Goal: Information Seeking & Learning: Learn about a topic

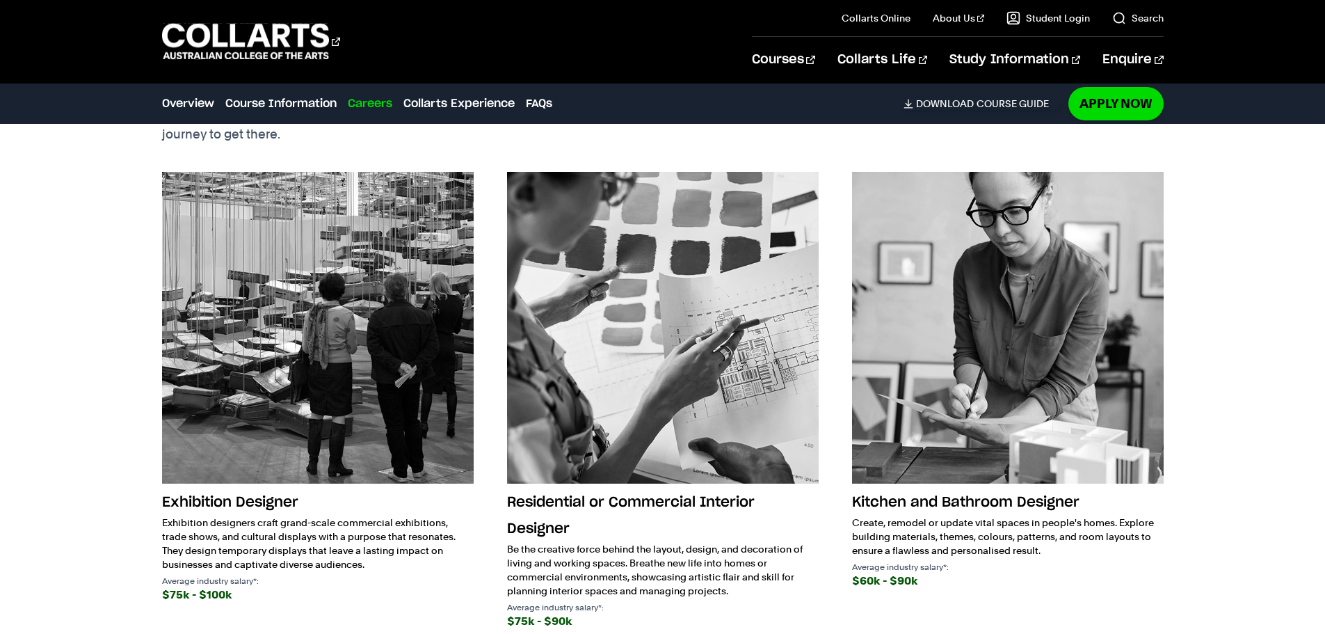
scroll to position [2192, 0]
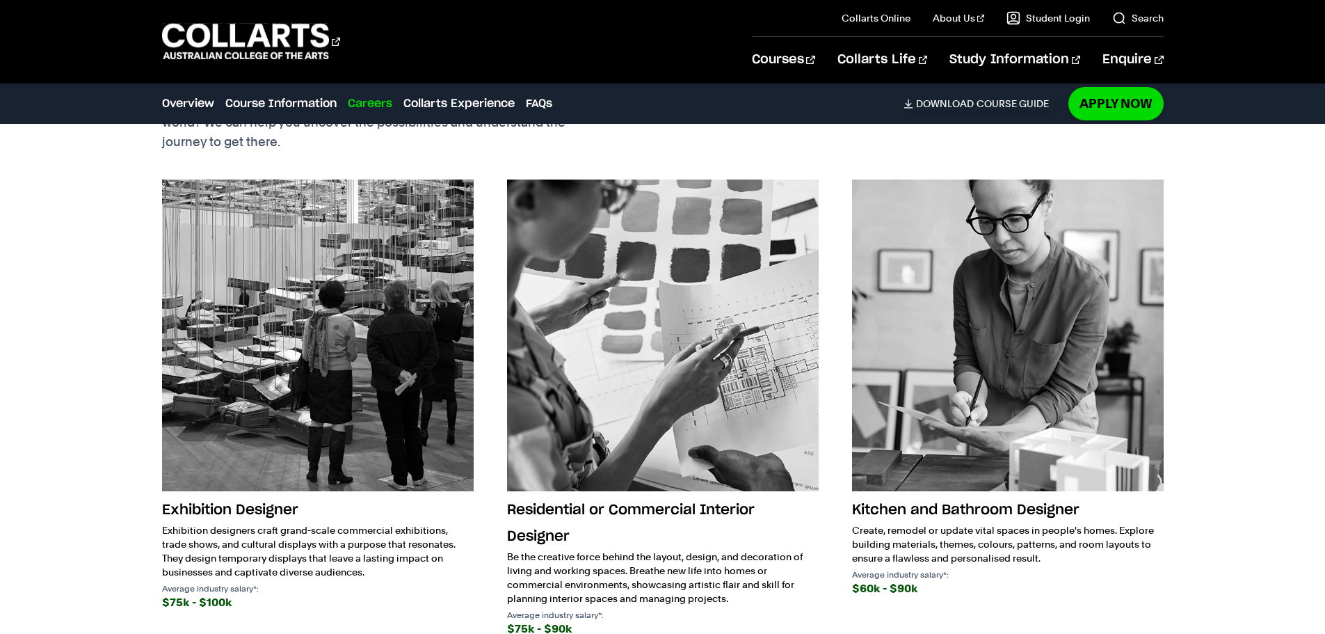
click at [406, 206] on img at bounding box center [318, 335] width 312 height 312
click at [399, 271] on img at bounding box center [318, 335] width 312 height 312
click at [272, 511] on h3 "Exhibition Designer" at bounding box center [318, 510] width 312 height 26
click at [452, 524] on p "Exhibition designers craft grand-scale commercial exhibitions, trade shows, and…" at bounding box center [318, 551] width 312 height 56
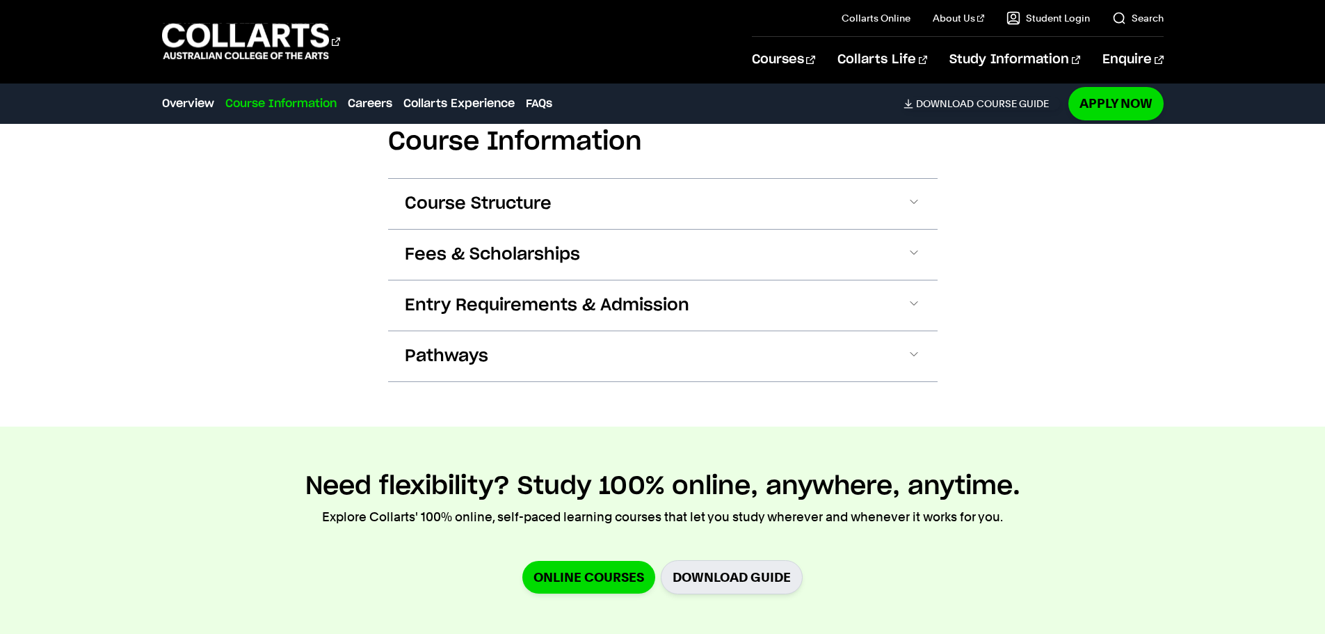
scroll to position [1562, 0]
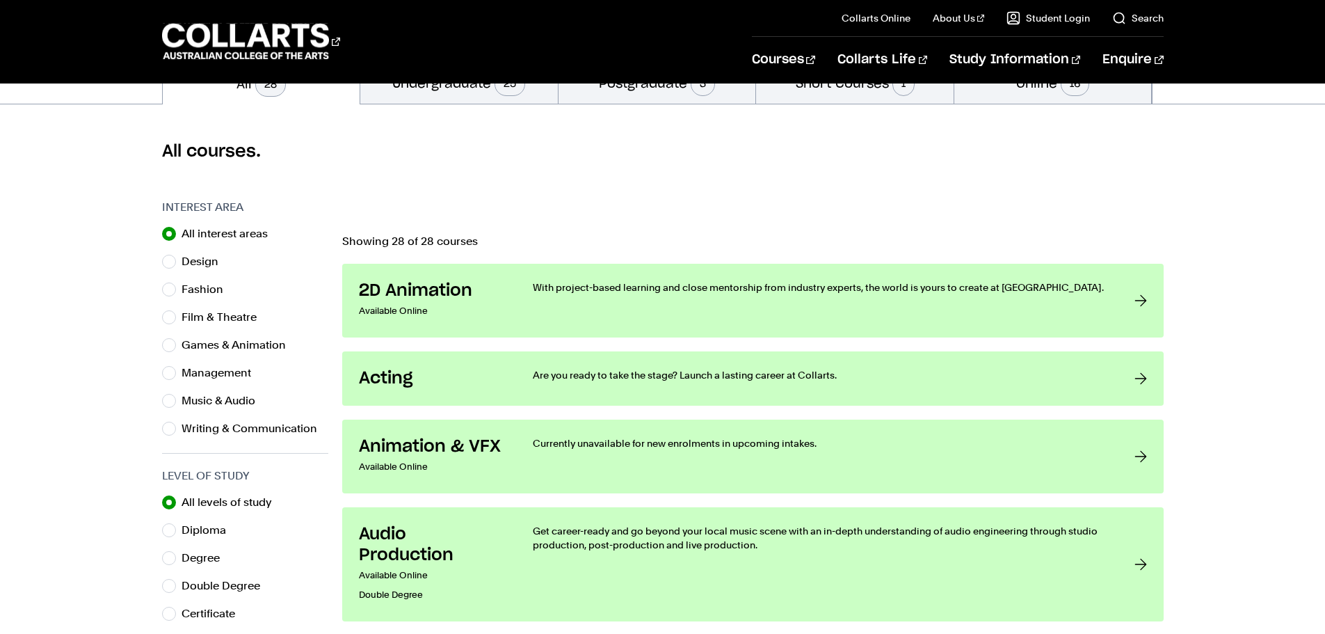
scroll to position [341, 0]
